Goal: Complete application form

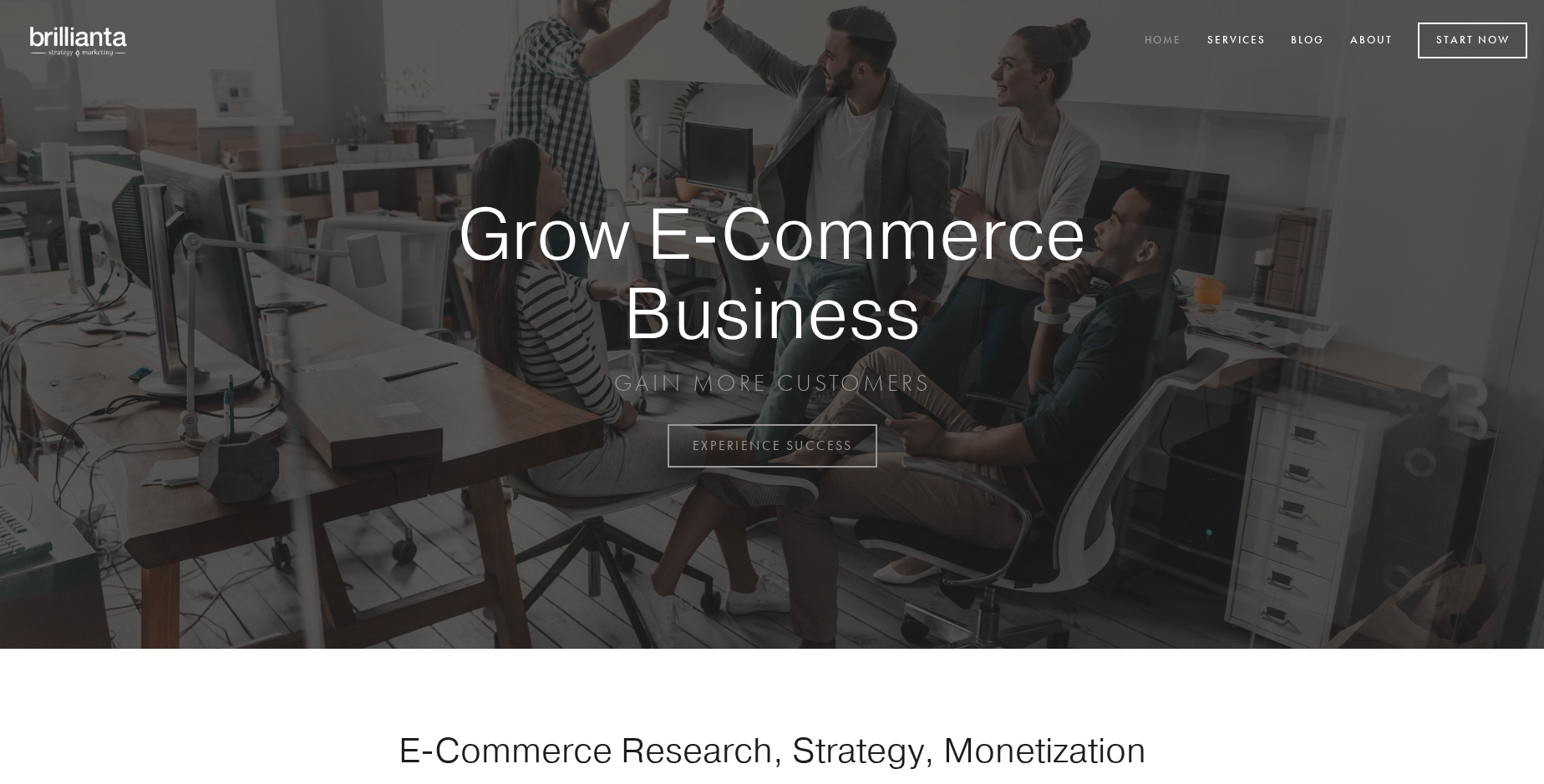
scroll to position [4377, 0]
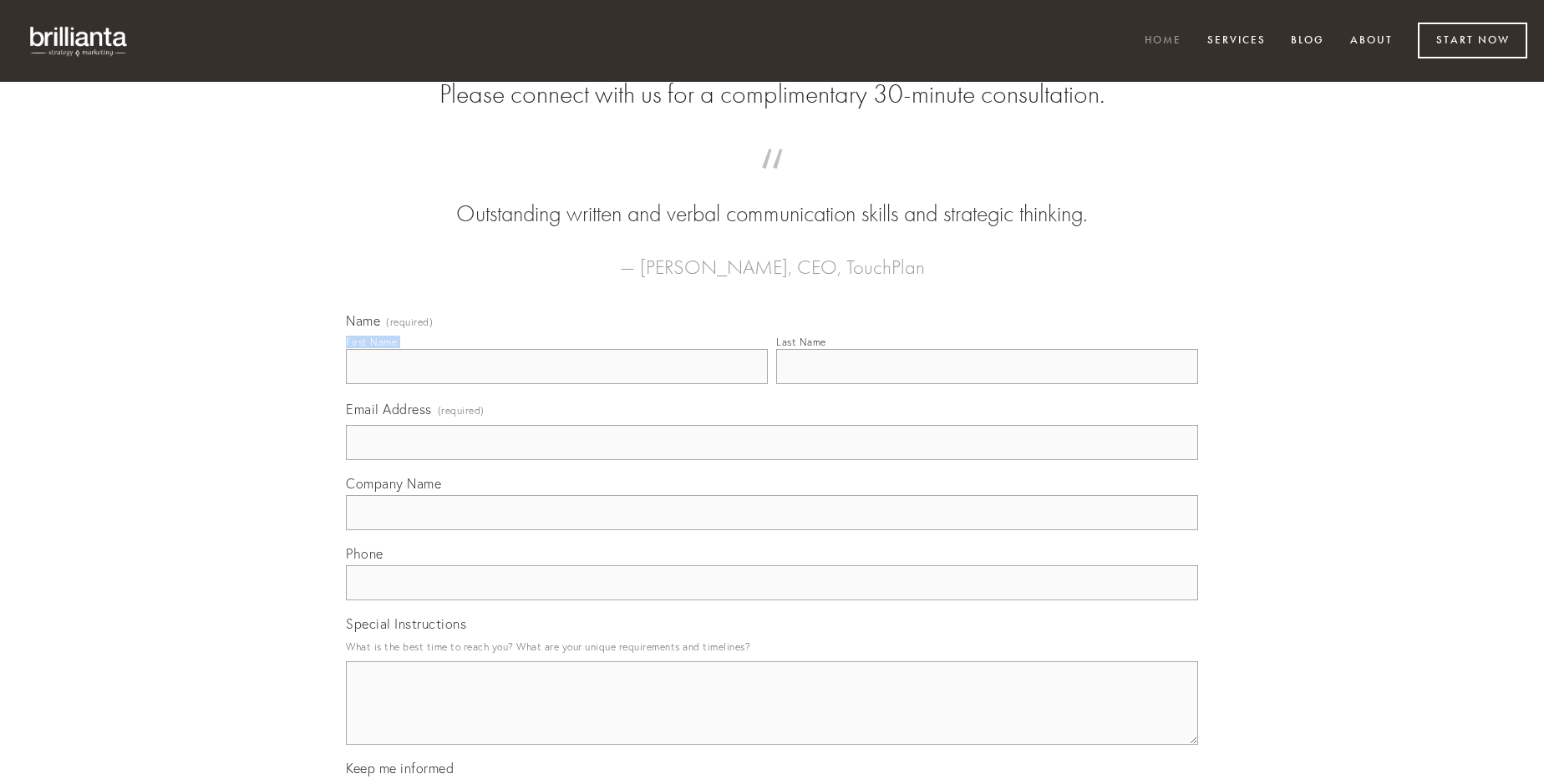
type input "[PERSON_NAME]"
click at [987, 384] on input "Last Name" at bounding box center [987, 366] width 422 height 35
type input "[PERSON_NAME]"
click at [772, 460] on input "Email Address (required)" at bounding box center [771, 442] width 852 height 35
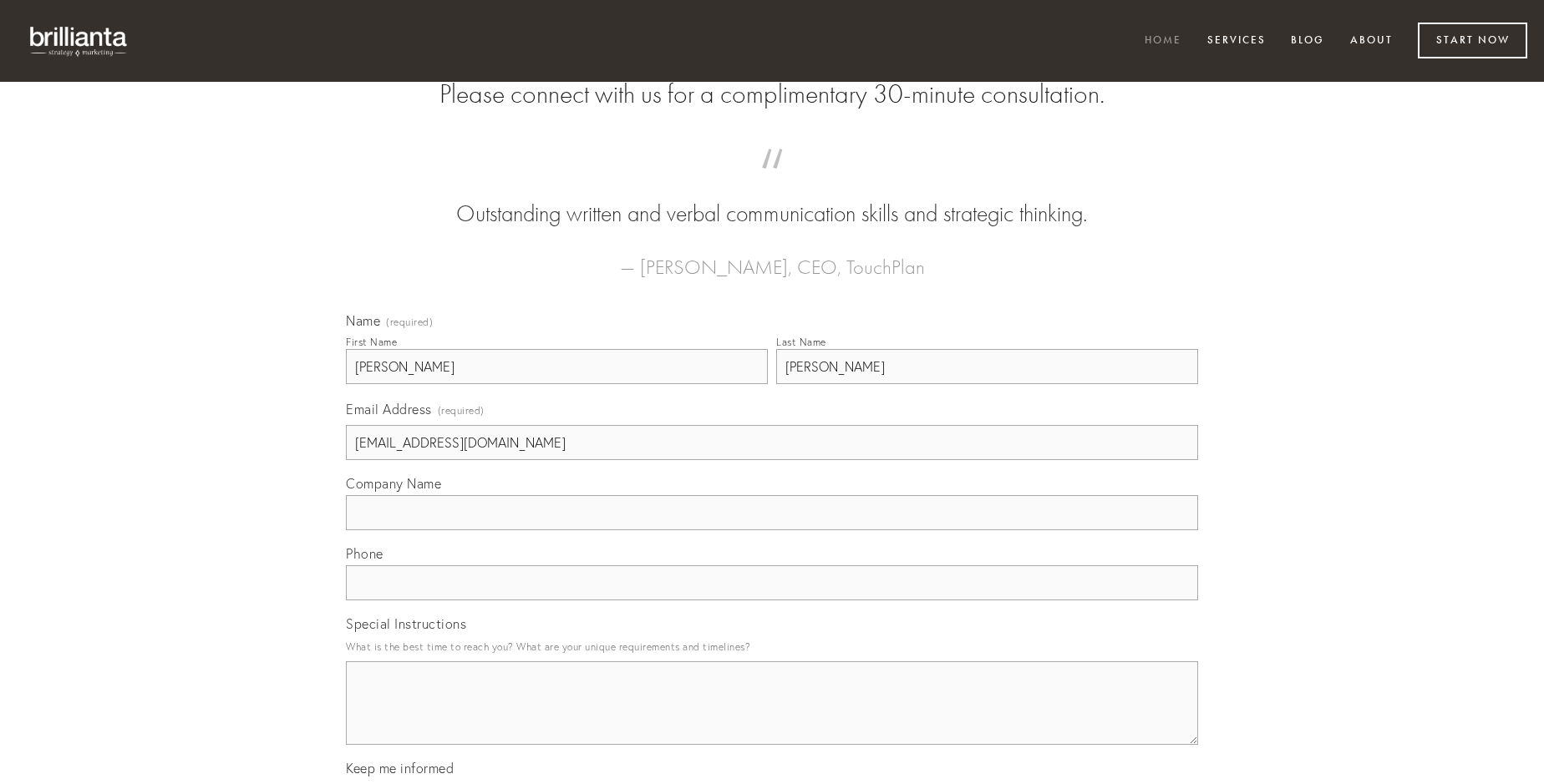
type input "[EMAIL_ADDRESS][DOMAIN_NAME]"
click at [772, 530] on input "Company Name" at bounding box center [771, 512] width 852 height 35
type input "aveho"
click at [772, 601] on input "text" at bounding box center [771, 582] width 852 height 35
click at [772, 718] on textarea "Special Instructions" at bounding box center [771, 703] width 852 height 84
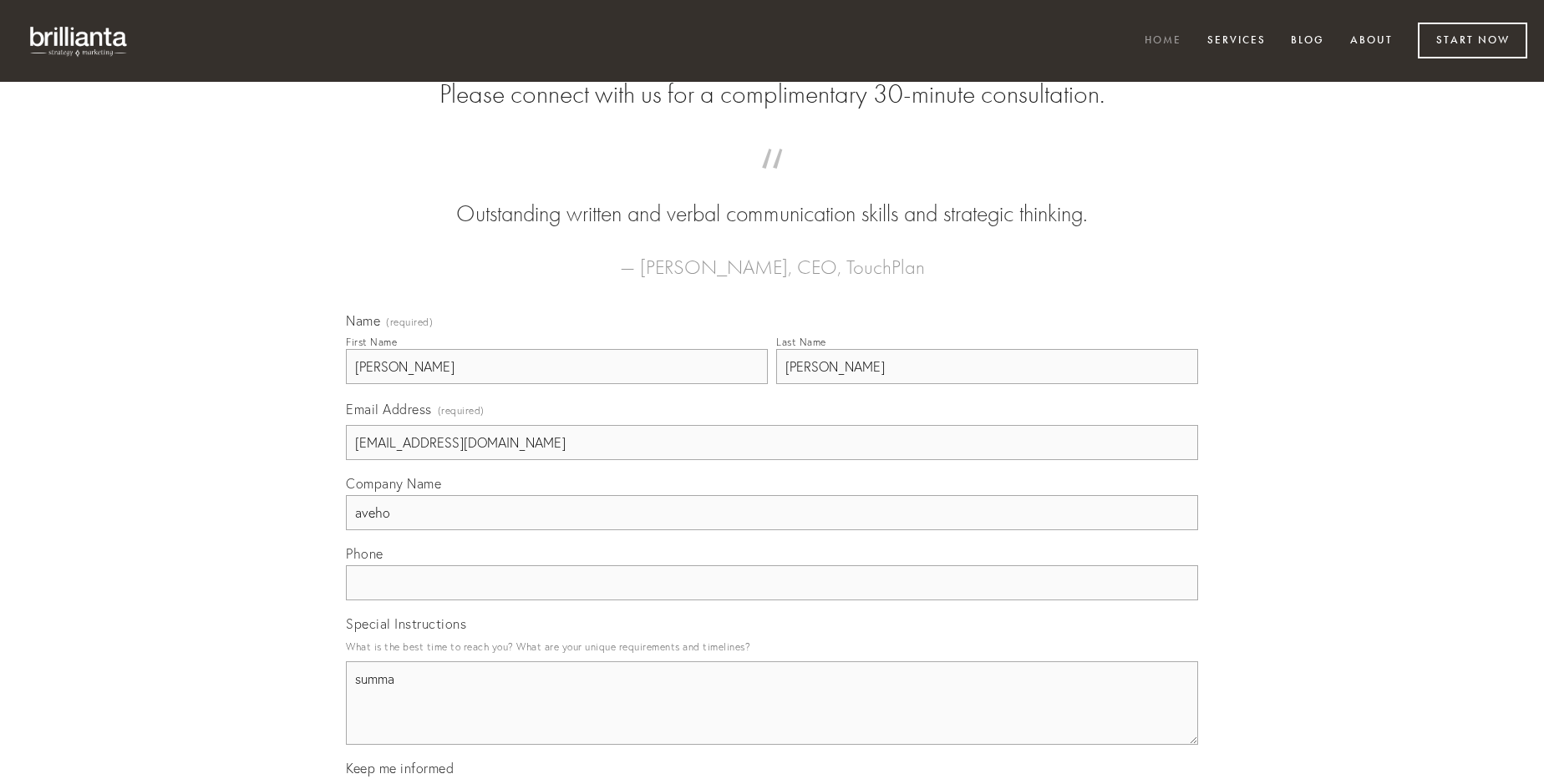
type textarea "summa"
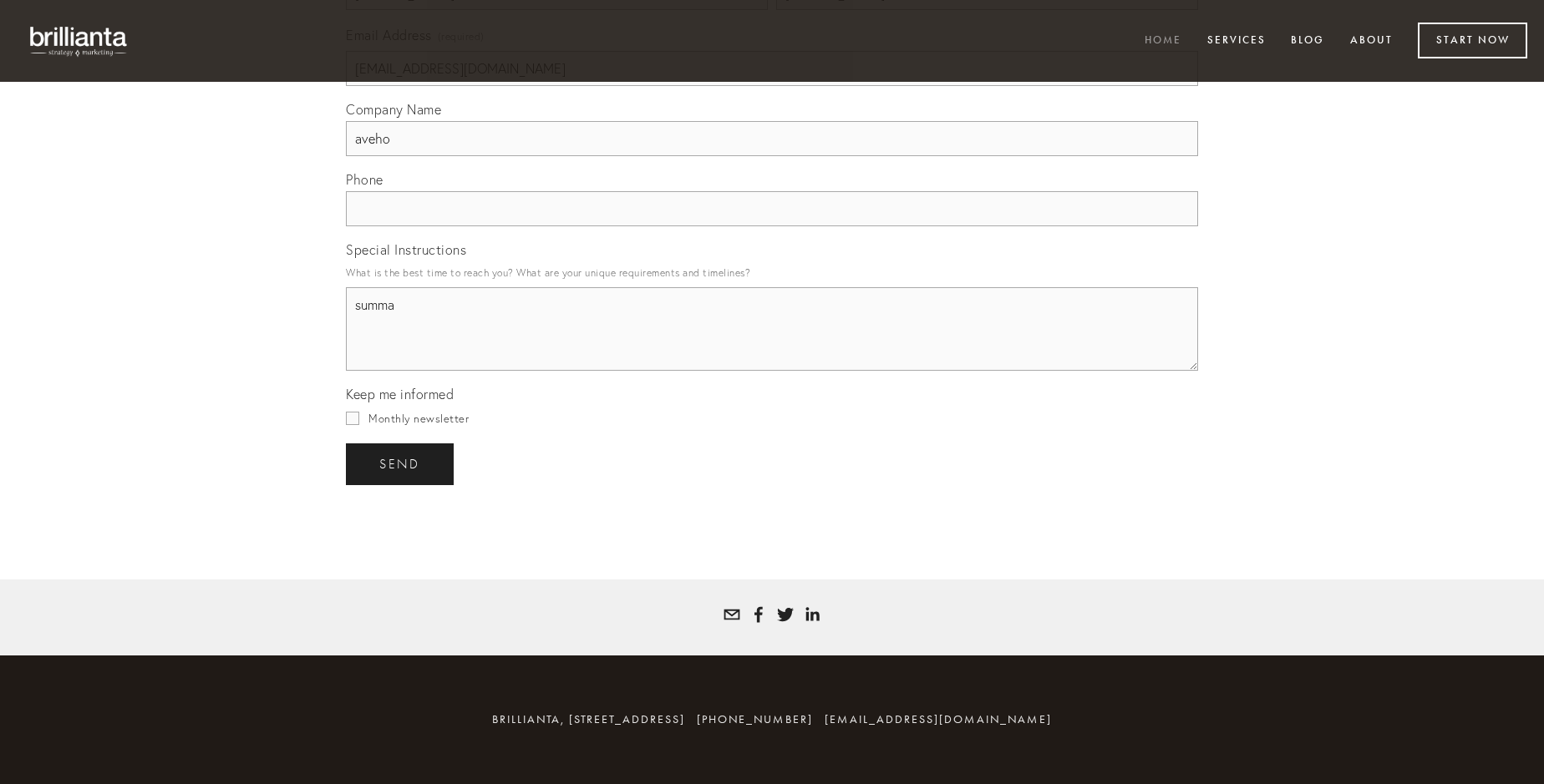
click at [401, 464] on span "send" at bounding box center [400, 464] width 41 height 15
